Goal: Transaction & Acquisition: Purchase product/service

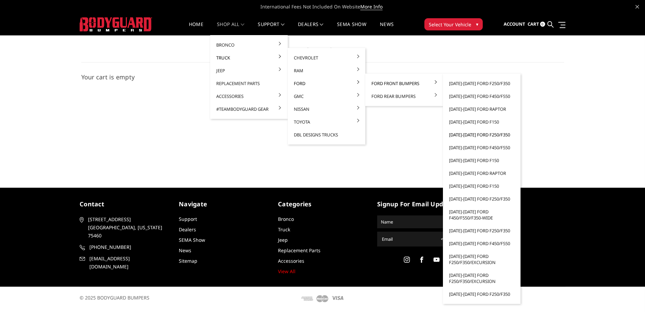
click at [464, 134] on link "[DATE]-[DATE] Ford F250/F350" at bounding box center [482, 134] width 72 height 13
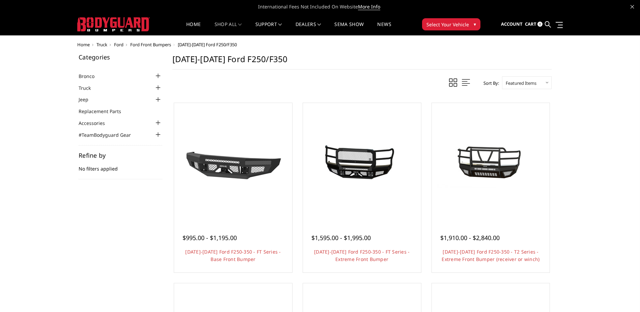
scroll to position [34, 0]
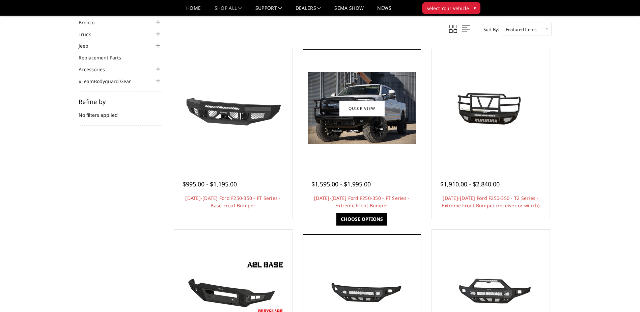
click at [328, 128] on img at bounding box center [362, 108] width 108 height 72
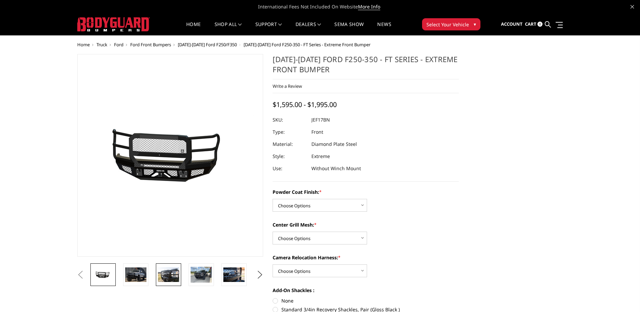
click at [166, 275] on img at bounding box center [168, 274] width 21 height 14
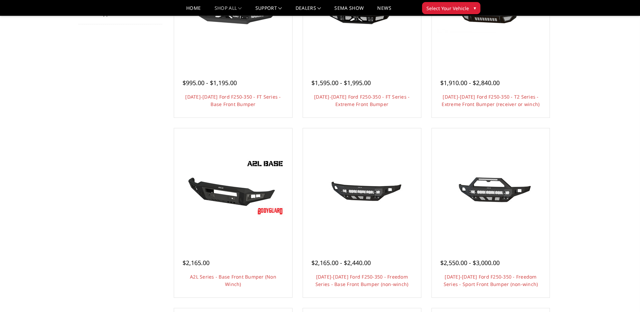
scroll to position [34, 0]
